Goal: Transaction & Acquisition: Purchase product/service

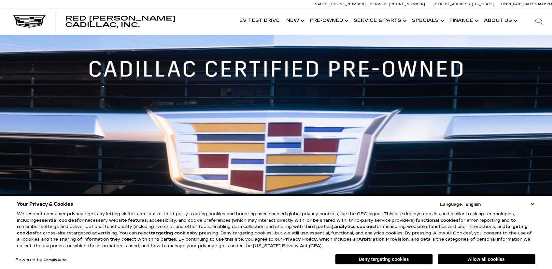
click at [358, 262] on button "Deny targeting cookies" at bounding box center [384, 259] width 98 height 10
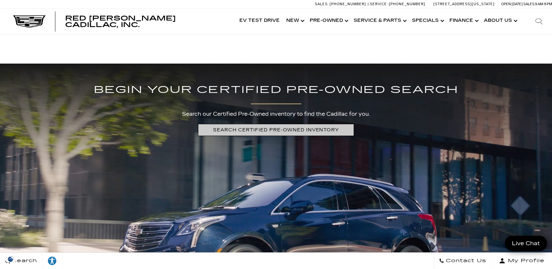
scroll to position [1302, 0]
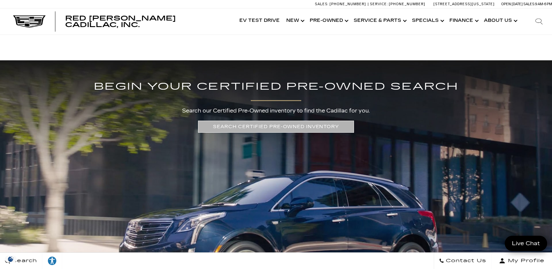
click at [259, 126] on link "SEARCH CERTIFIED PRE-OWNED INVENTORY" at bounding box center [276, 127] width 156 height 12
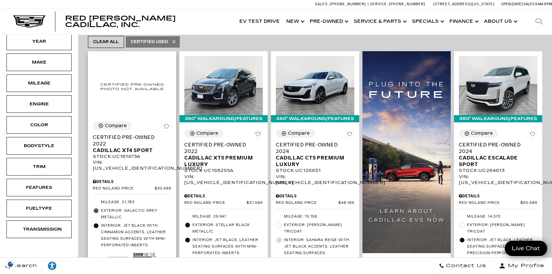
scroll to position [163, 0]
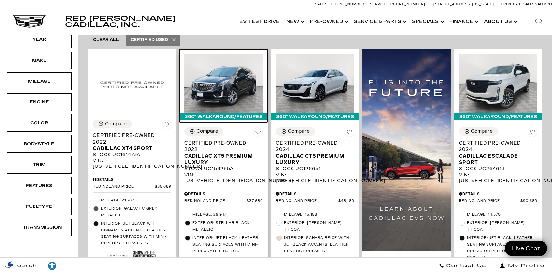
click at [241, 68] on img at bounding box center [223, 83] width 78 height 59
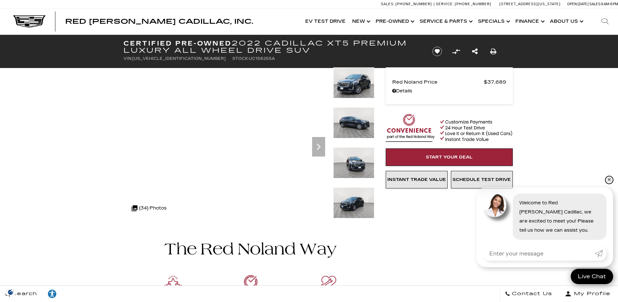
click at [552, 179] on link "✕" at bounding box center [609, 180] width 8 height 8
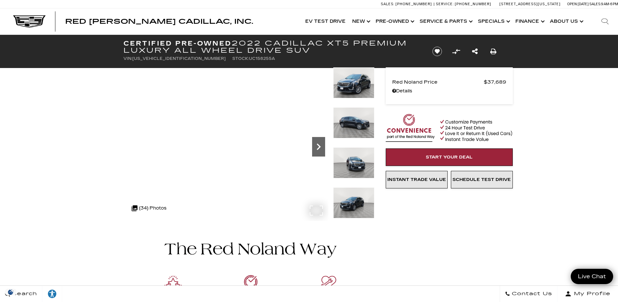
click at [320, 148] on icon "Next" at bounding box center [318, 146] width 13 height 13
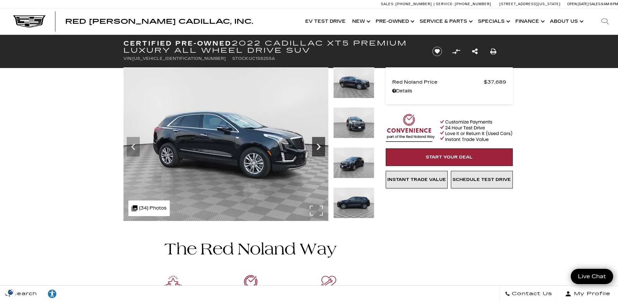
click at [320, 148] on icon "Next" at bounding box center [318, 146] width 13 height 13
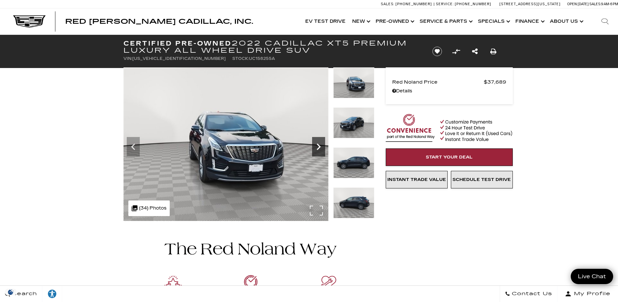
click at [320, 148] on icon "Next" at bounding box center [318, 146] width 13 height 13
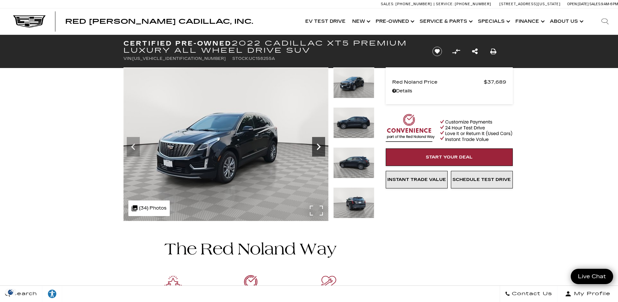
click at [320, 148] on icon "Next" at bounding box center [319, 147] width 4 height 7
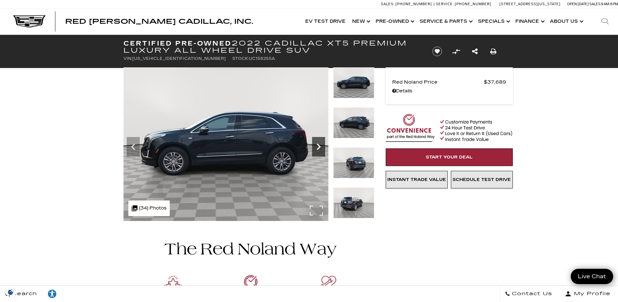
click at [320, 148] on icon "Next" at bounding box center [319, 147] width 4 height 7
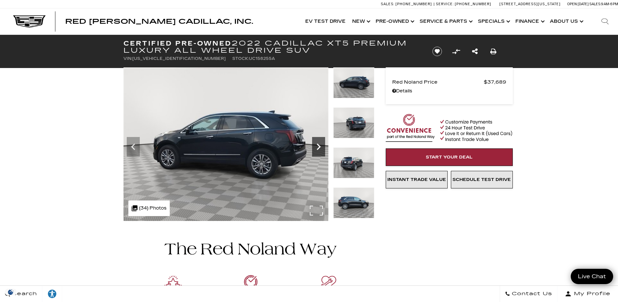
click at [320, 148] on icon "Next" at bounding box center [319, 147] width 4 height 7
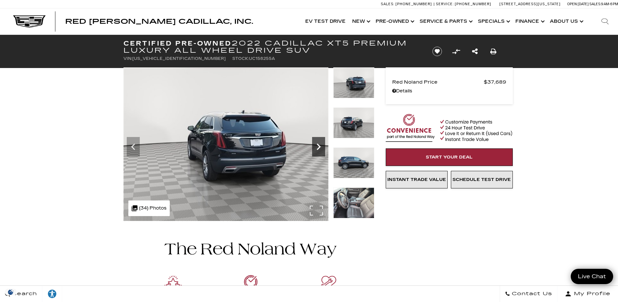
click at [320, 148] on icon "Next" at bounding box center [319, 147] width 4 height 7
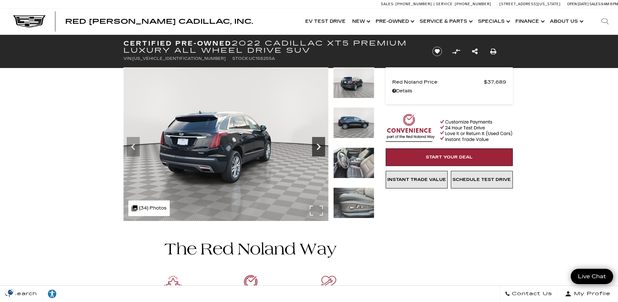
click at [320, 148] on icon "Next" at bounding box center [319, 147] width 4 height 7
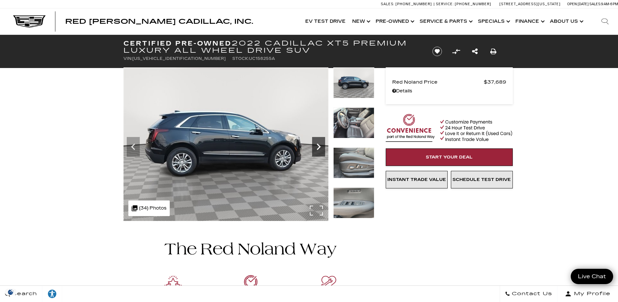
click at [320, 148] on icon "Next" at bounding box center [319, 147] width 4 height 7
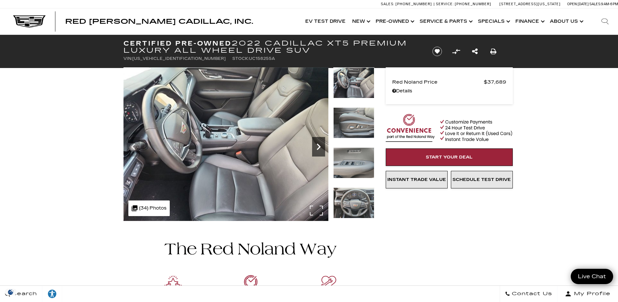
click at [320, 148] on icon "Next" at bounding box center [319, 147] width 4 height 7
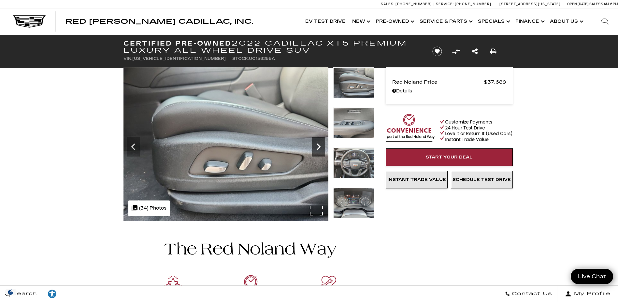
click at [320, 148] on icon "Next" at bounding box center [319, 147] width 4 height 7
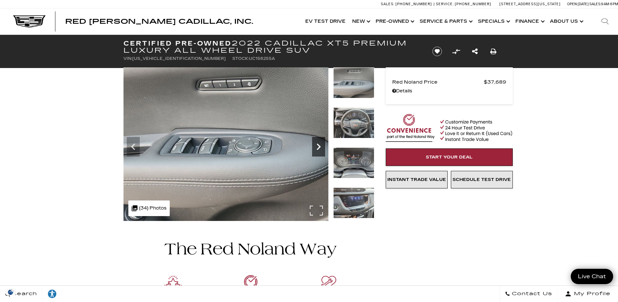
click at [320, 148] on icon "Next" at bounding box center [319, 147] width 4 height 7
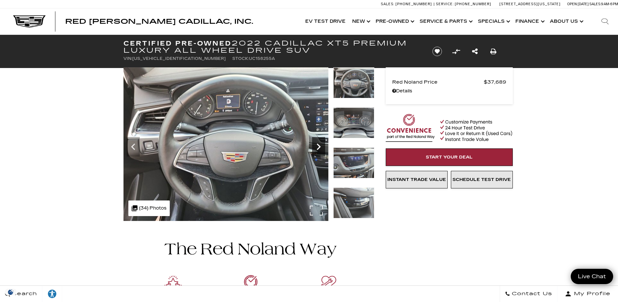
click at [320, 148] on icon "Next" at bounding box center [319, 147] width 4 height 7
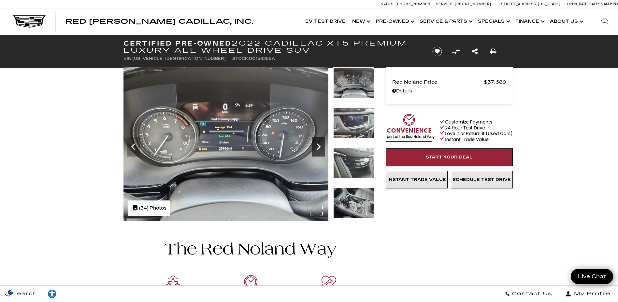
click at [320, 148] on icon "Next" at bounding box center [319, 147] width 4 height 7
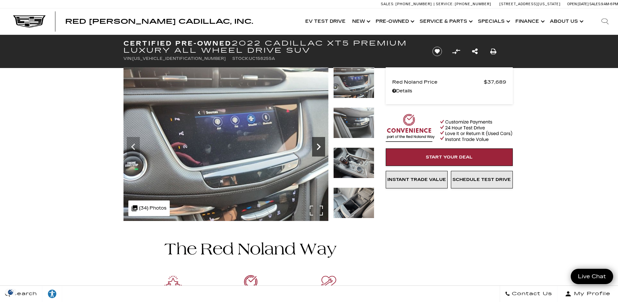
click at [320, 148] on icon "Next" at bounding box center [319, 147] width 4 height 7
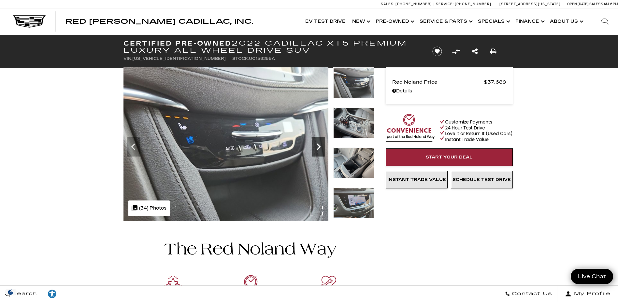
click at [320, 148] on icon "Next" at bounding box center [319, 147] width 4 height 7
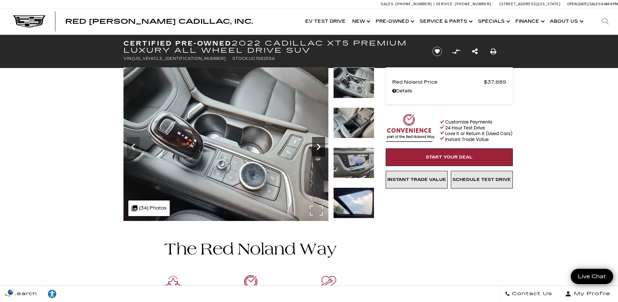
click at [320, 148] on icon "Next" at bounding box center [319, 147] width 4 height 7
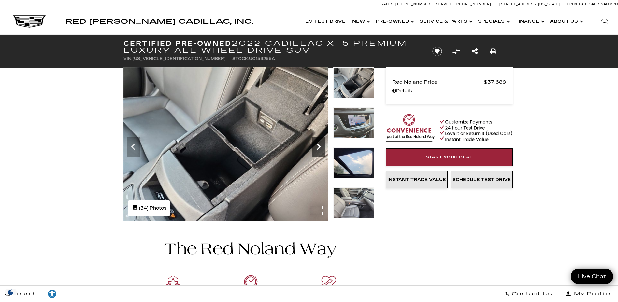
click at [318, 148] on icon "Next" at bounding box center [319, 147] width 4 height 7
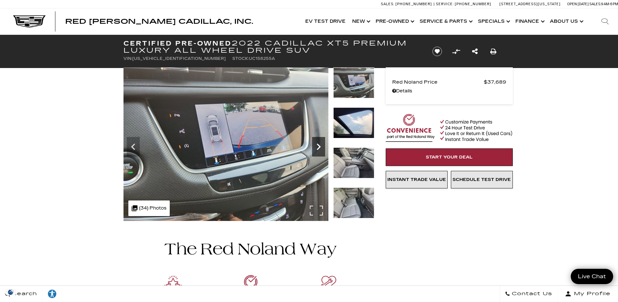
click at [318, 148] on icon "Next" at bounding box center [319, 147] width 4 height 7
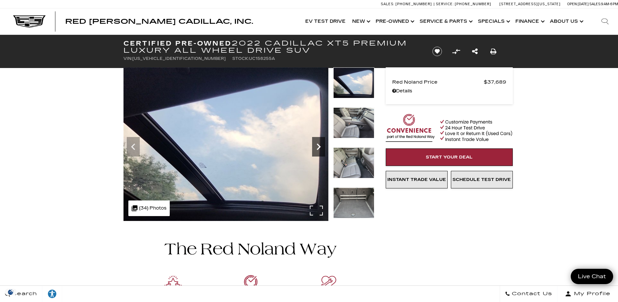
click at [318, 148] on icon "Next" at bounding box center [319, 147] width 4 height 7
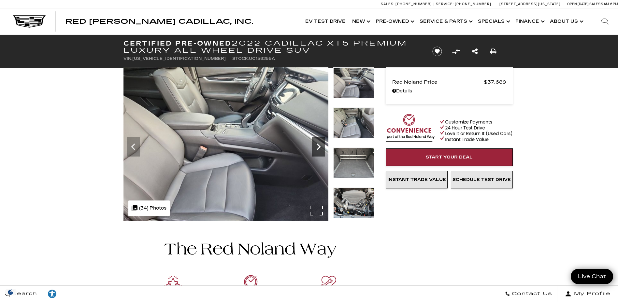
click at [318, 148] on icon "Next" at bounding box center [319, 147] width 4 height 7
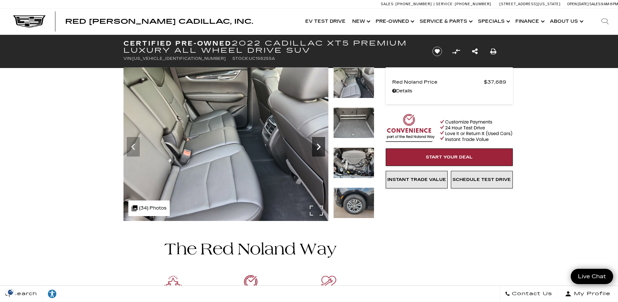
click at [318, 148] on icon "Next" at bounding box center [319, 147] width 4 height 7
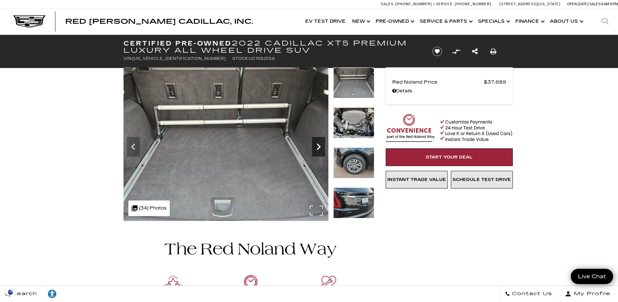
click at [318, 148] on icon "Next" at bounding box center [319, 147] width 4 height 7
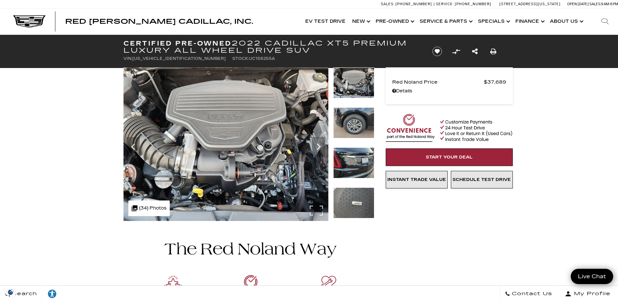
click at [312, 208] on img at bounding box center [225, 144] width 205 height 154
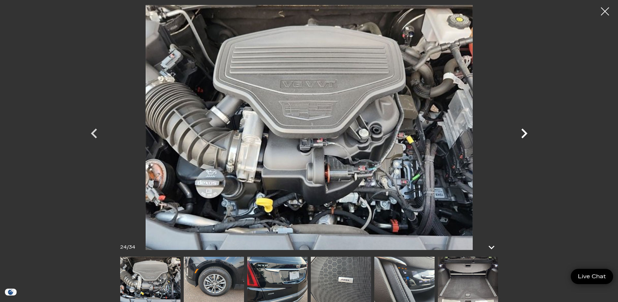
click at [523, 133] on icon "Next" at bounding box center [524, 134] width 20 height 20
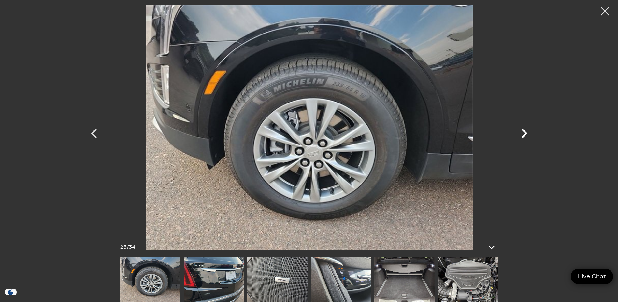
click at [523, 133] on icon "Next" at bounding box center [524, 134] width 20 height 20
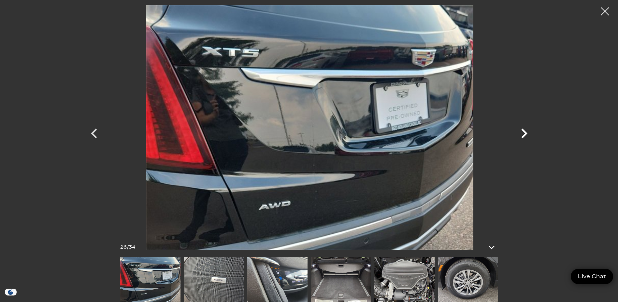
click at [524, 133] on icon "Next" at bounding box center [524, 134] width 20 height 20
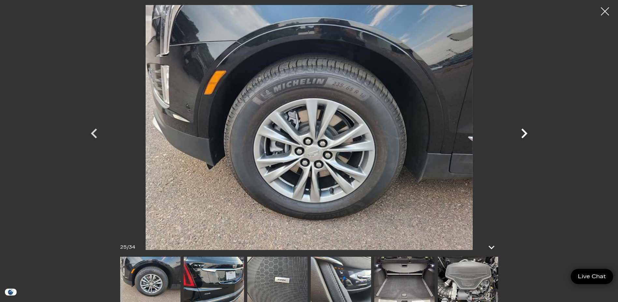
click at [524, 133] on icon "Next" at bounding box center [524, 134] width 20 height 20
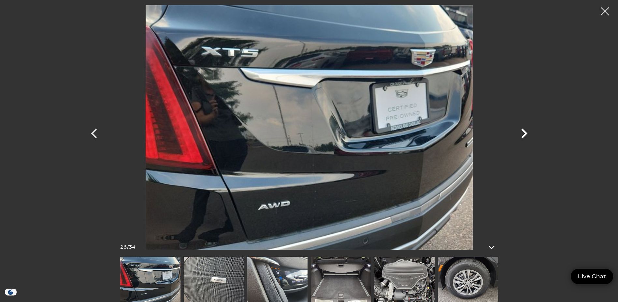
click at [524, 133] on icon "Next" at bounding box center [524, 134] width 20 height 20
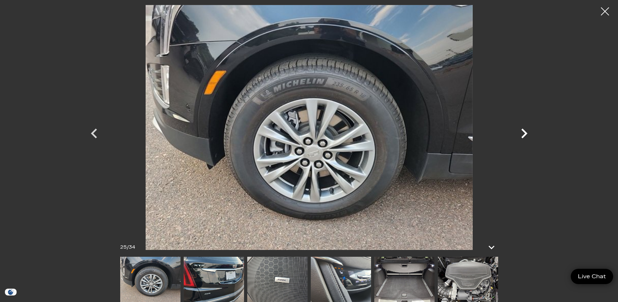
click at [524, 133] on icon "Next" at bounding box center [524, 134] width 20 height 20
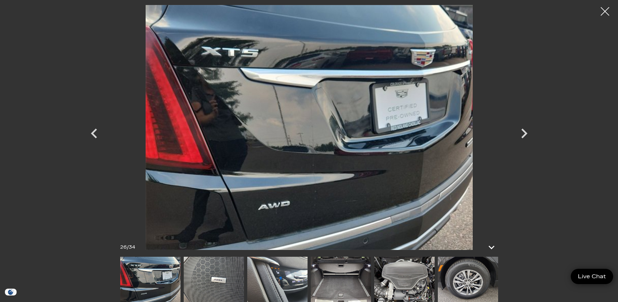
click at [552, 11] on div at bounding box center [604, 11] width 17 height 17
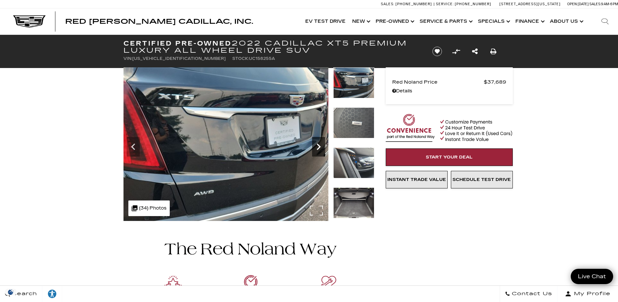
click at [318, 145] on icon "Next" at bounding box center [319, 147] width 4 height 7
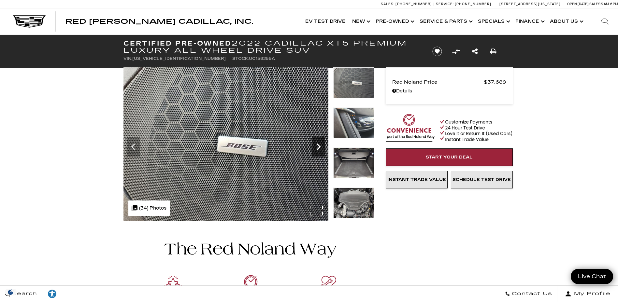
click at [318, 145] on icon "Next" at bounding box center [319, 147] width 4 height 7
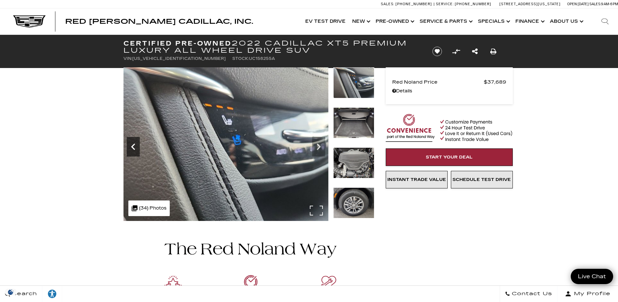
click at [134, 149] on icon "Previous" at bounding box center [133, 147] width 4 height 7
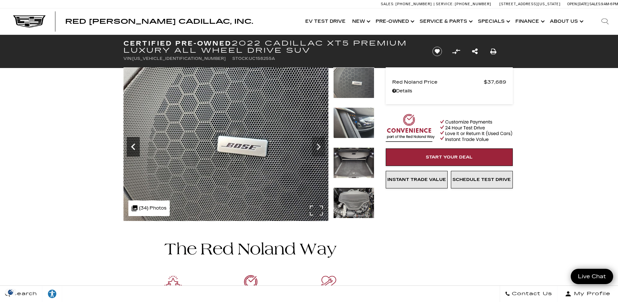
click at [134, 149] on icon "Previous" at bounding box center [133, 147] width 4 height 7
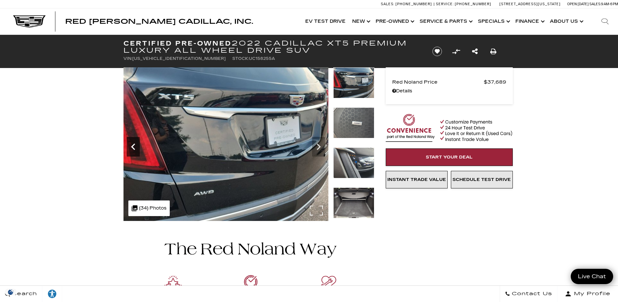
click at [137, 149] on icon "Previous" at bounding box center [133, 146] width 13 height 13
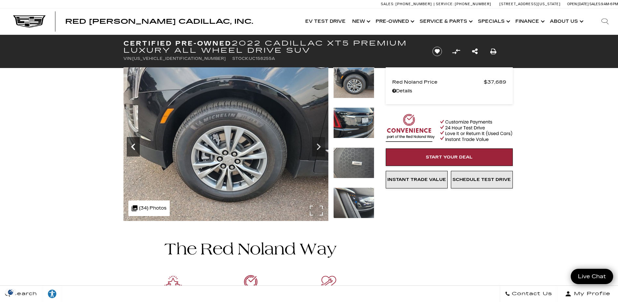
click at [137, 149] on icon "Previous" at bounding box center [133, 146] width 13 height 13
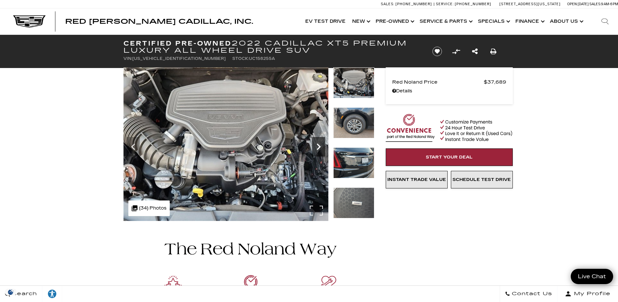
click at [318, 146] on icon "Next" at bounding box center [319, 147] width 4 height 7
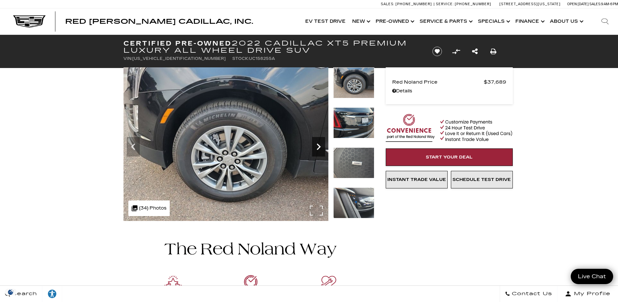
click at [319, 147] on icon "Next" at bounding box center [318, 146] width 13 height 13
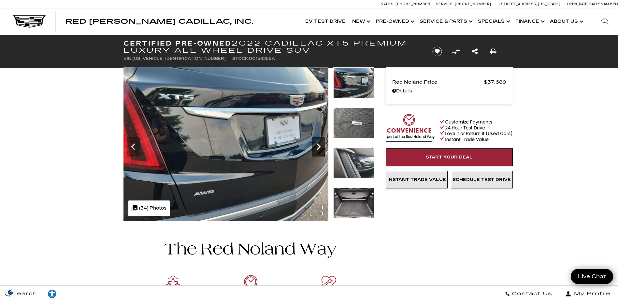
click at [319, 147] on icon "Next" at bounding box center [318, 146] width 13 height 13
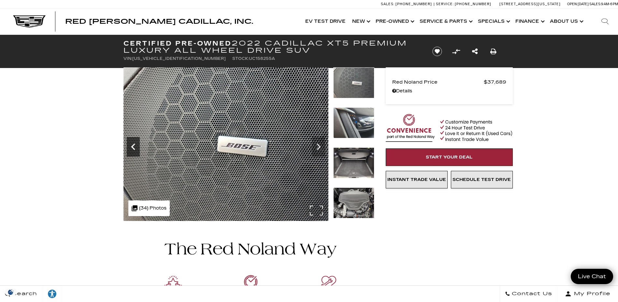
click at [132, 149] on icon "Previous" at bounding box center [133, 146] width 13 height 13
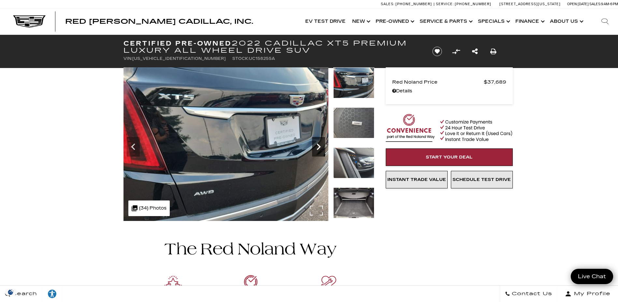
click at [321, 148] on icon "Next" at bounding box center [318, 146] width 13 height 13
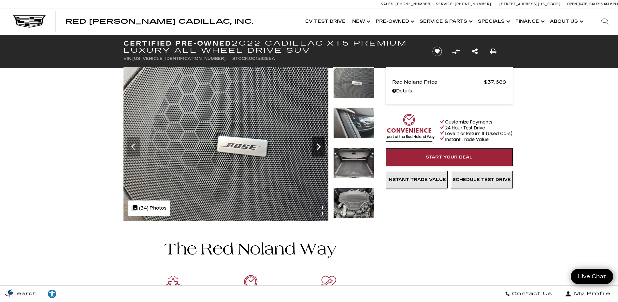
click at [321, 148] on icon "Next" at bounding box center [318, 146] width 13 height 13
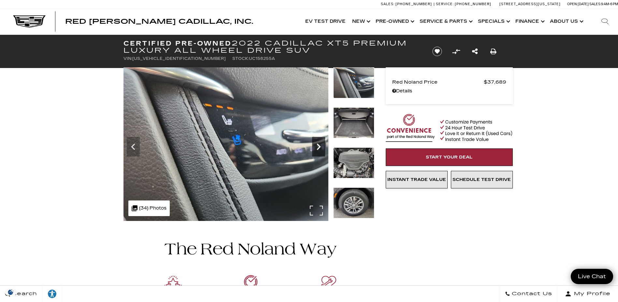
click at [321, 148] on icon "Next" at bounding box center [318, 146] width 13 height 13
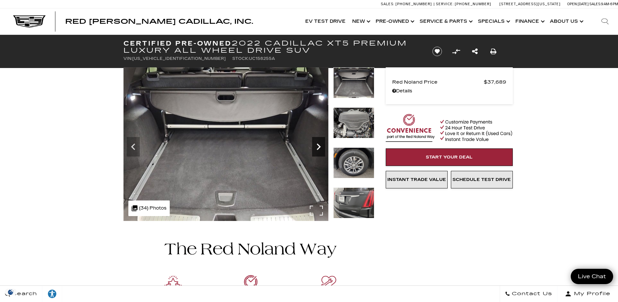
click at [321, 148] on icon "Next" at bounding box center [318, 146] width 13 height 13
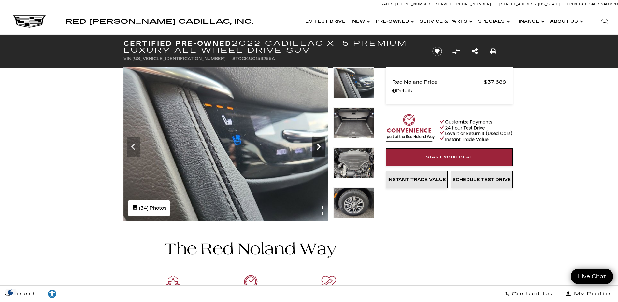
click at [321, 148] on icon "Next" at bounding box center [318, 146] width 13 height 13
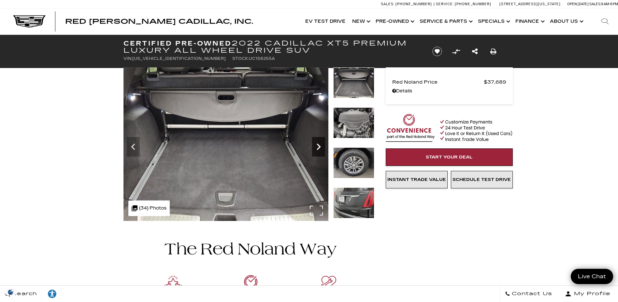
click at [321, 148] on icon "Next" at bounding box center [318, 146] width 13 height 13
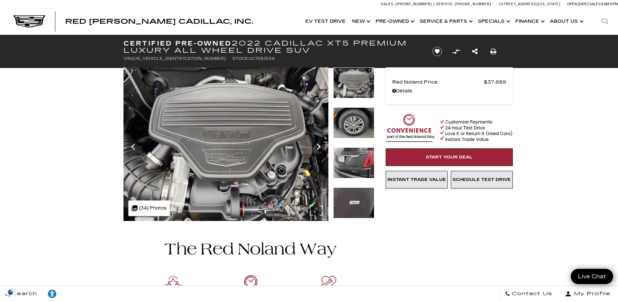
click at [320, 148] on icon "Next" at bounding box center [318, 146] width 13 height 13
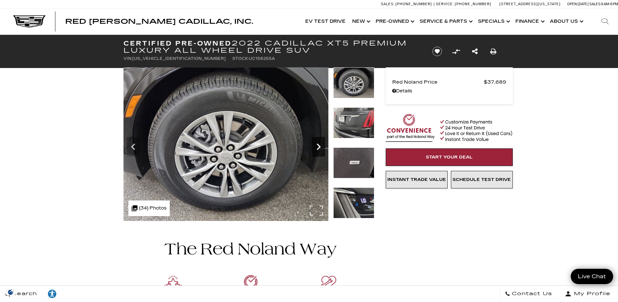
click at [320, 148] on icon "Next" at bounding box center [318, 146] width 13 height 13
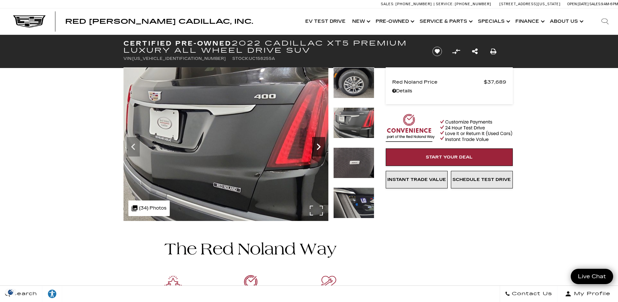
click at [317, 141] on icon "Next" at bounding box center [318, 146] width 13 height 13
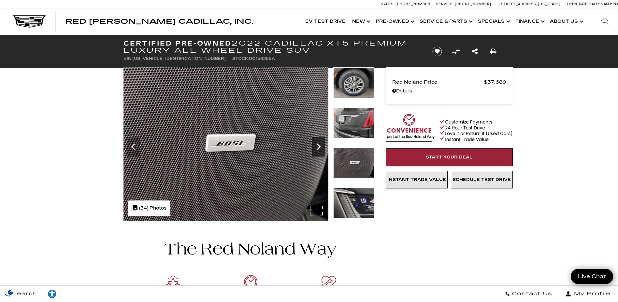
click at [317, 141] on icon "Next" at bounding box center [318, 146] width 13 height 13
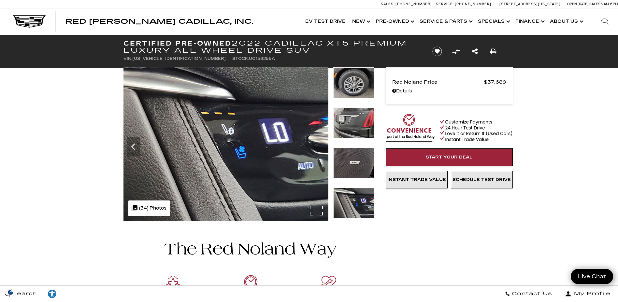
click at [317, 141] on img at bounding box center [225, 144] width 205 height 154
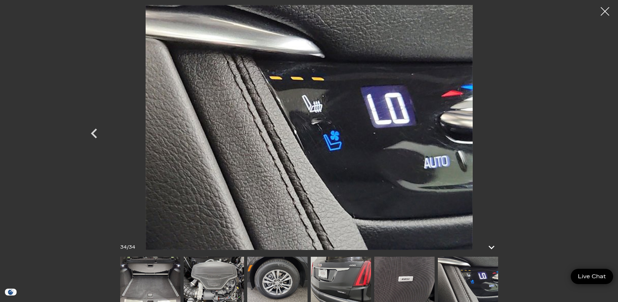
click at [552, 10] on div at bounding box center [604, 11] width 17 height 17
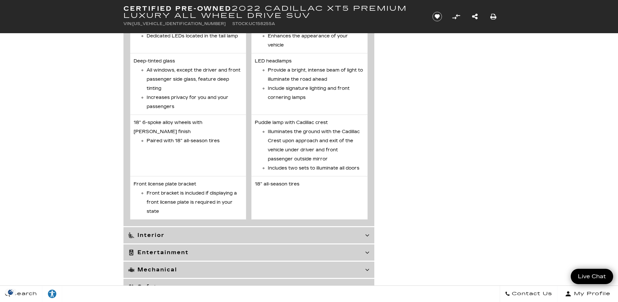
scroll to position [1694, 0]
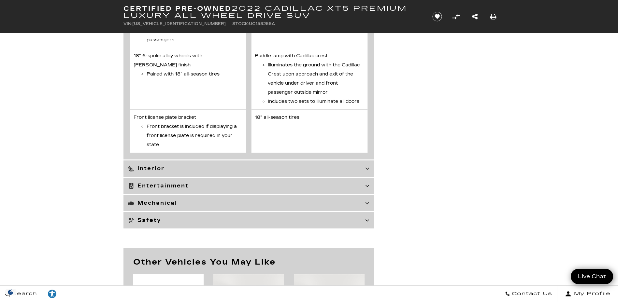
click at [367, 172] on icon at bounding box center [367, 168] width 4 height 7
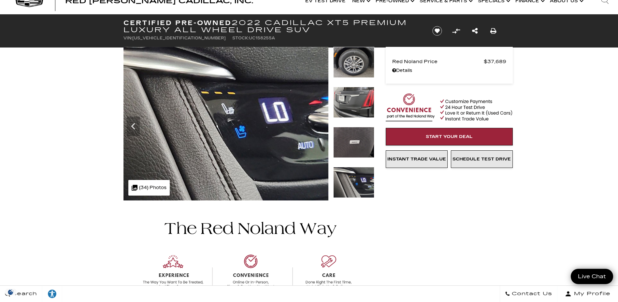
scroll to position [0, 0]
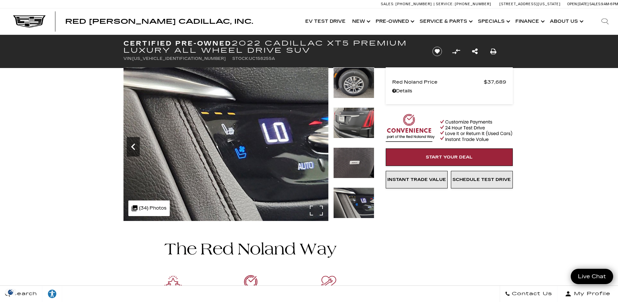
click at [134, 147] on icon "Previous" at bounding box center [133, 146] width 13 height 13
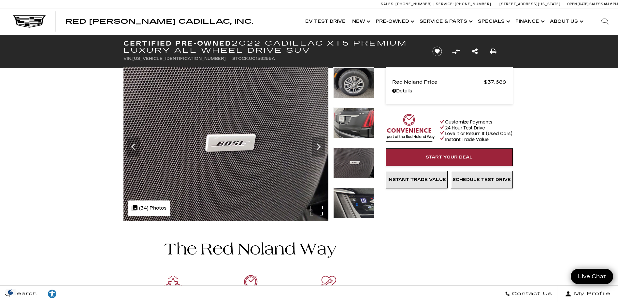
click at [154, 208] on div ".cls-1, .cls-3 { fill: #c50033; } .cls-1 { clip-rule: evenodd; } .cls-2 { clip-…" at bounding box center [148, 209] width 41 height 16
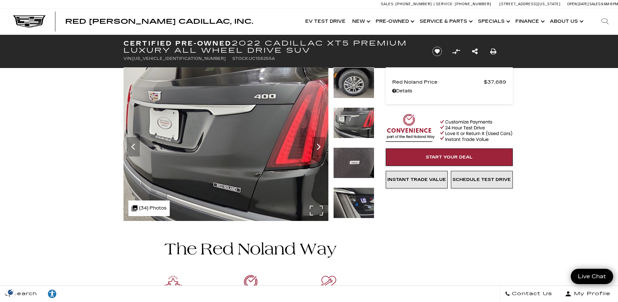
click at [154, 208] on div ".cls-1, .cls-3 { fill: #c50033; } .cls-1 { clip-rule: evenodd; } .cls-2 { clip-…" at bounding box center [148, 209] width 41 height 16
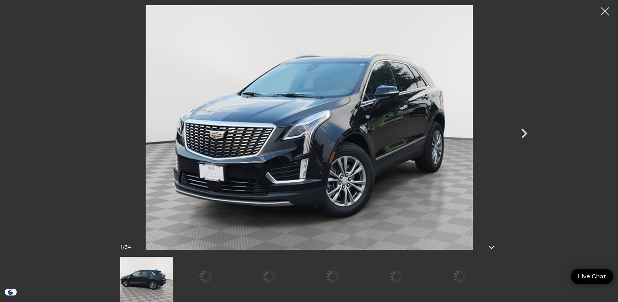
click at [149, 273] on img at bounding box center [142, 279] width 60 height 45
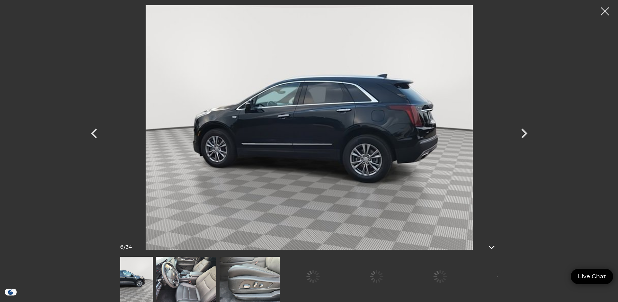
click at [263, 273] on img at bounding box center [250, 279] width 60 height 45
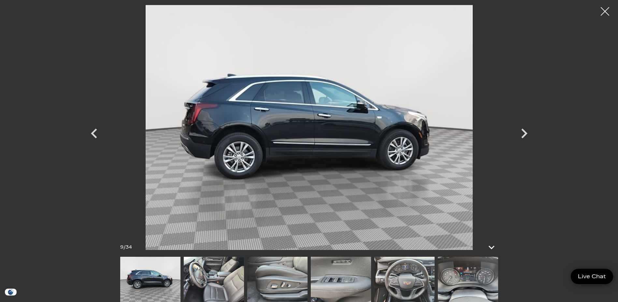
click at [552, 13] on div at bounding box center [604, 11] width 17 height 17
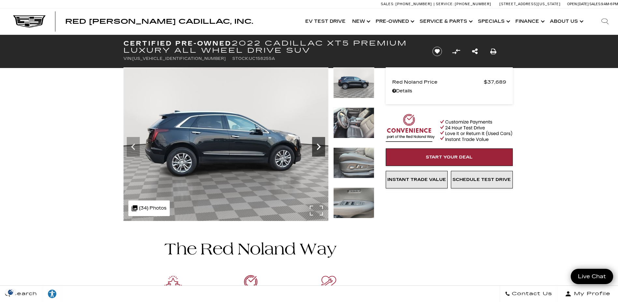
click at [320, 148] on icon "Next" at bounding box center [318, 146] width 13 height 13
